Goal: Information Seeking & Learning: Learn about a topic

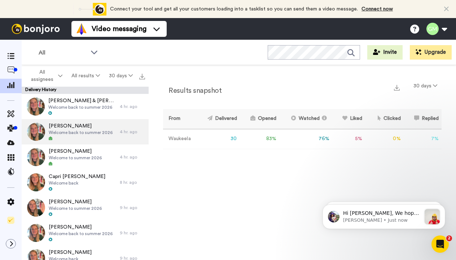
click at [59, 138] on div at bounding box center [81, 138] width 64 height 5
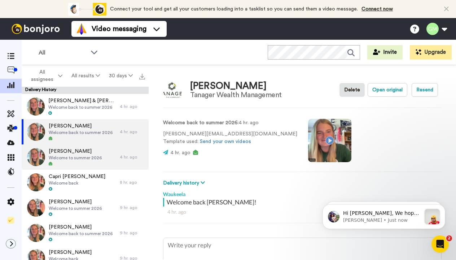
click at [61, 155] on span "[PERSON_NAME]" at bounding box center [75, 151] width 53 height 7
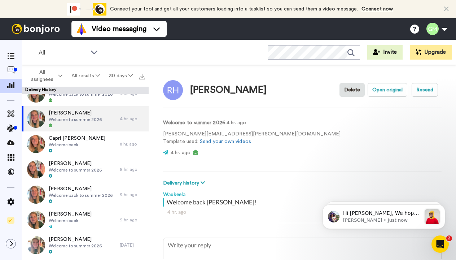
scroll to position [40, 0]
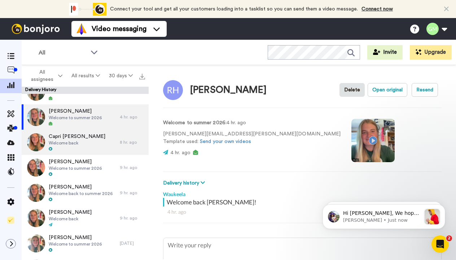
click at [58, 147] on div at bounding box center [77, 149] width 57 height 5
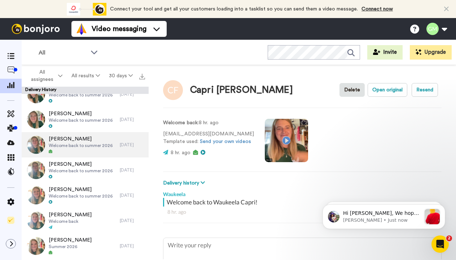
scroll to position [327, 0]
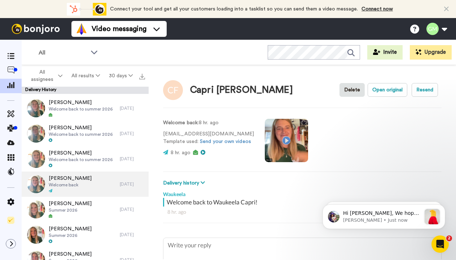
click at [68, 183] on span "Welcome back" at bounding box center [70, 185] width 43 height 6
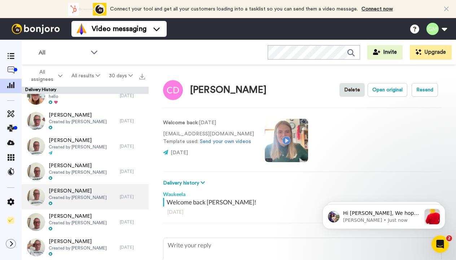
scroll to position [592, 0]
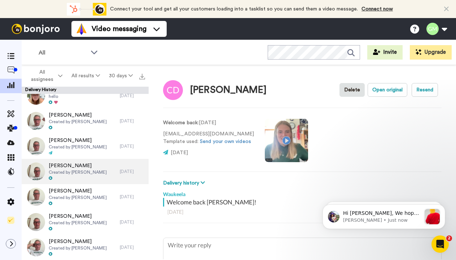
click at [65, 177] on div at bounding box center [78, 178] width 58 height 5
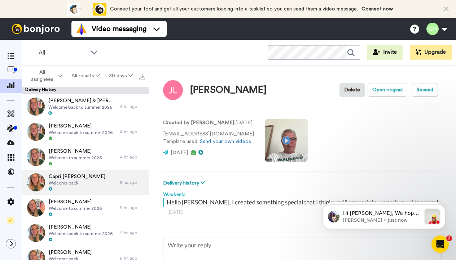
click at [65, 177] on span "Capri [PERSON_NAME]" at bounding box center [77, 176] width 57 height 7
type textarea "x"
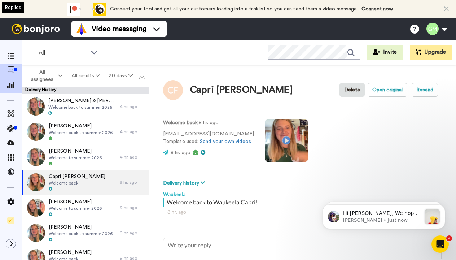
click at [12, 66] on div at bounding box center [11, 71] width 22 height 10
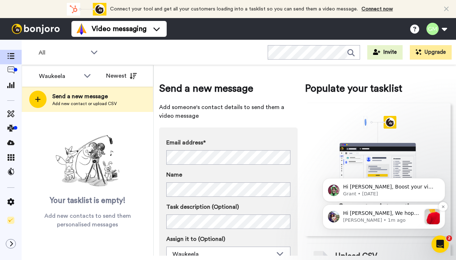
click at [393, 217] on p "[PERSON_NAME] • 1m ago" at bounding box center [382, 220] width 78 height 7
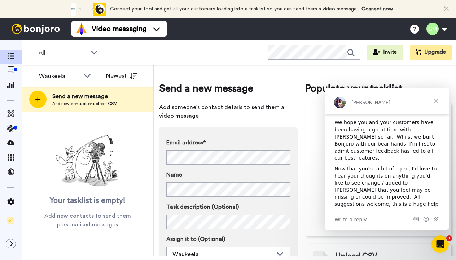
scroll to position [83, 0]
click at [436, 100] on span "Close" at bounding box center [436, 101] width 26 height 26
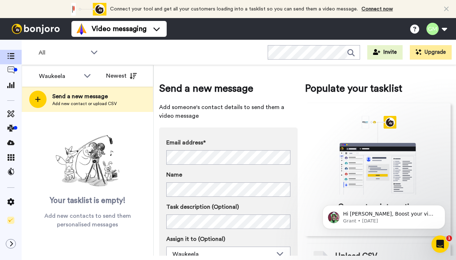
scroll to position [0, 0]
click at [384, 215] on p "Hi [PERSON_NAME], Boost your view rates with automatic re-sends of unviewed mes…" at bounding box center [389, 214] width 93 height 7
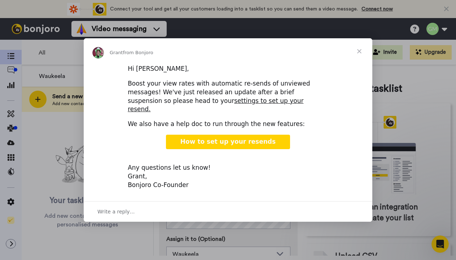
click at [358, 57] on span "Close" at bounding box center [360, 51] width 26 height 26
